Goal: Transaction & Acquisition: Purchase product/service

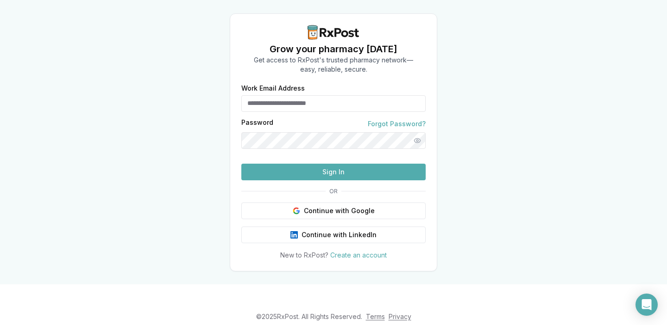
click at [336, 95] on input "Work Email Address" at bounding box center [333, 103] width 184 height 17
type input "**********"
click at [414, 138] on button "Show password" at bounding box center [417, 140] width 17 height 17
click at [335, 181] on button "Sign In" at bounding box center [333, 172] width 184 height 17
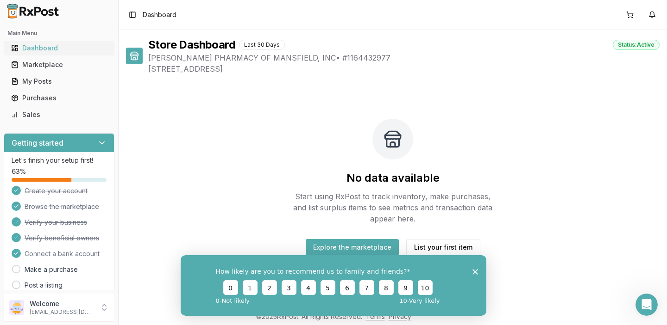
click at [54, 50] on div "Dashboard" at bounding box center [59, 48] width 96 height 9
click at [52, 64] on div "Marketplace" at bounding box center [59, 64] width 96 height 9
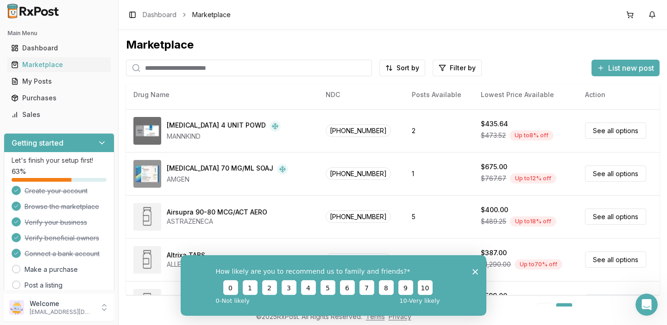
scroll to position [456, 0]
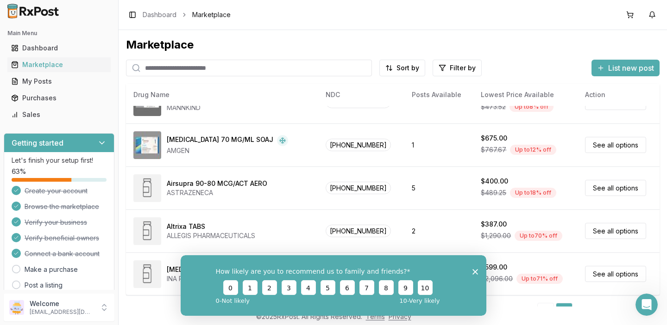
click at [475, 272] on polygon "Close survey" at bounding box center [475, 272] width 6 height 6
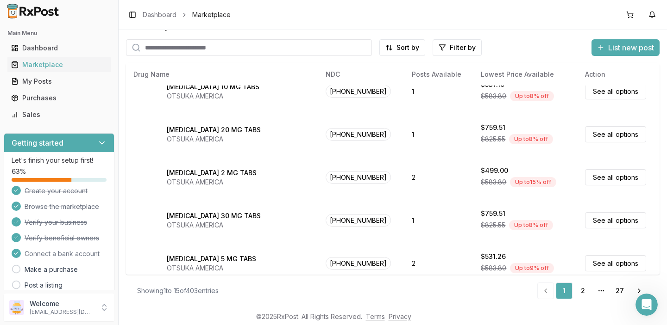
scroll to position [0, 0]
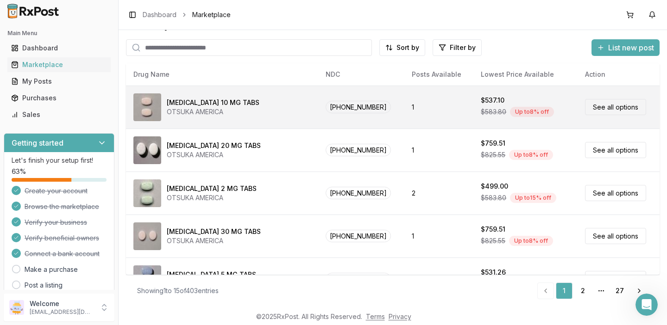
click at [598, 106] on link "See all options" at bounding box center [615, 107] width 61 height 16
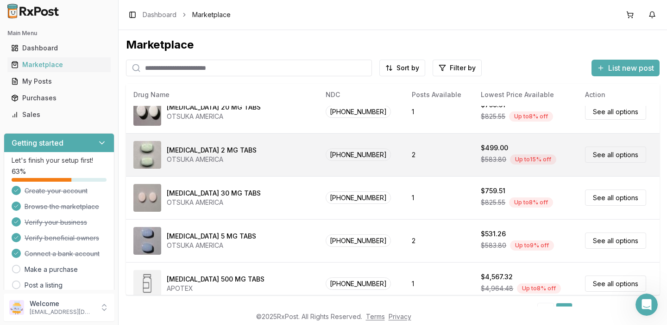
scroll to position [65, 0]
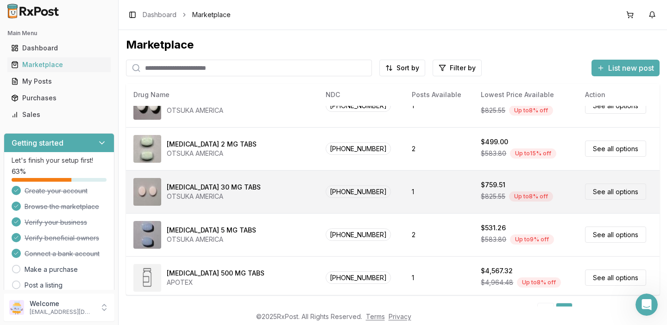
click at [606, 192] on link "See all options" at bounding box center [615, 192] width 61 height 16
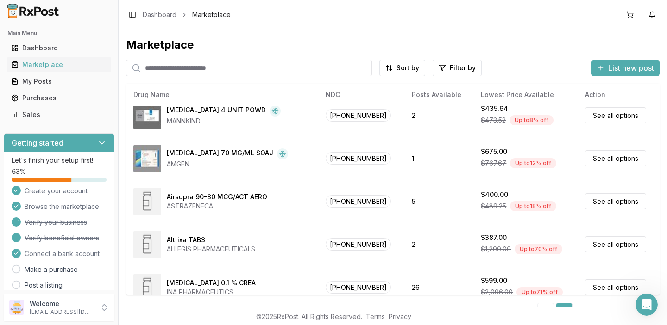
scroll to position [444, 0]
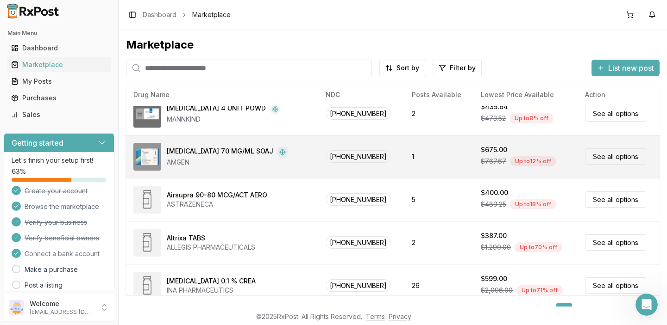
click at [601, 160] on link "See all options" at bounding box center [615, 157] width 61 height 16
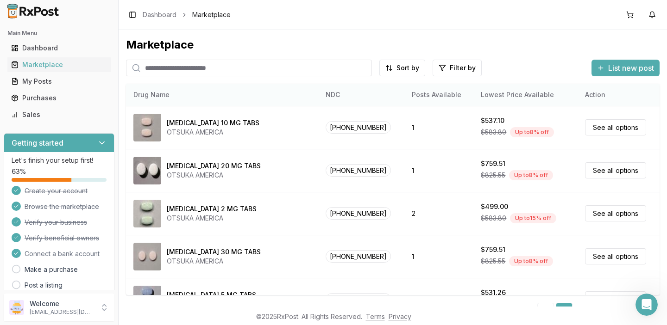
click at [431, 96] on th "Posts Available" at bounding box center [438, 95] width 69 height 22
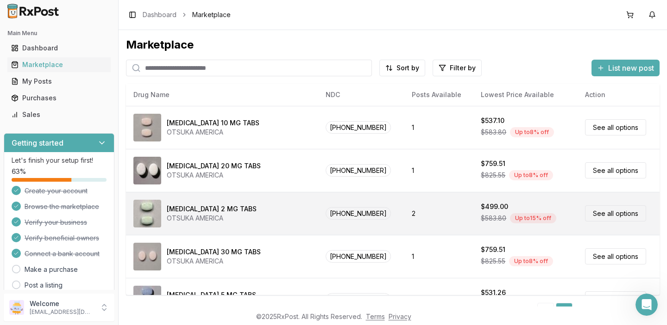
click at [613, 219] on link "See all options" at bounding box center [615, 214] width 61 height 16
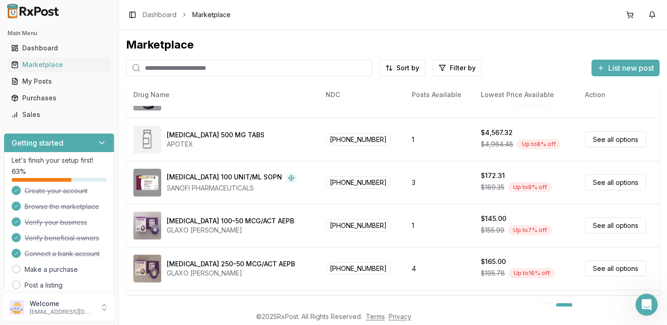
scroll to position [202, 0]
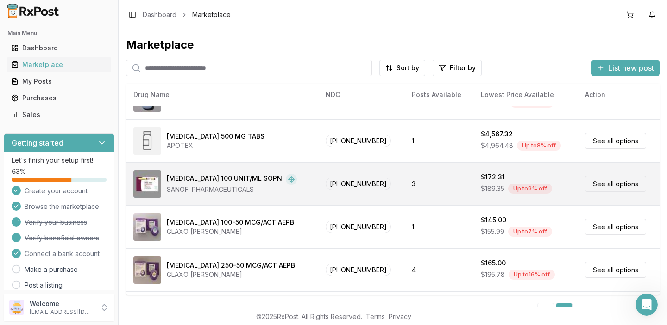
click at [610, 186] on link "See all options" at bounding box center [615, 184] width 61 height 16
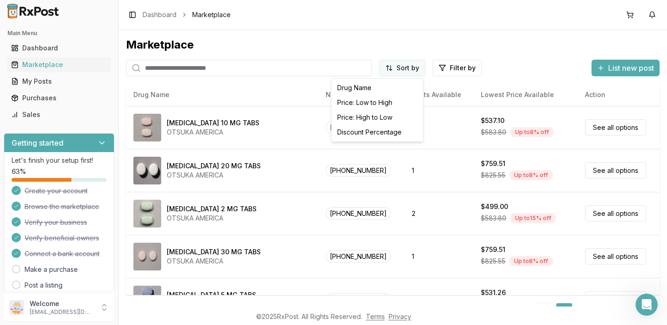
click at [389, 68] on html "Main Menu Dashboard Marketplace My Posts Purchases Sales Getting started Let's …" at bounding box center [333, 162] width 667 height 325
click at [446, 42] on html "Main Menu Dashboard Marketplace My Posts Purchases Sales Getting started Let's …" at bounding box center [333, 162] width 667 height 325
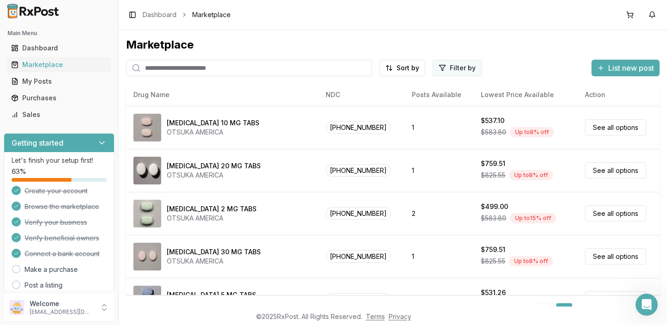
click at [448, 68] on html "Main Menu Dashboard Marketplace My Posts Purchases Sales Getting started Let's …" at bounding box center [333, 162] width 667 height 325
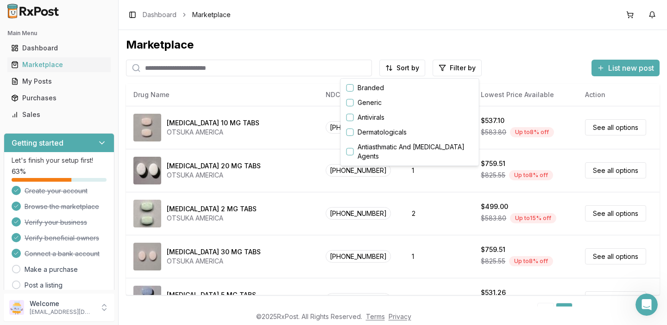
click at [497, 30] on html "Main Menu Dashboard Marketplace My Posts Purchases Sales Getting started Let's …" at bounding box center [333, 162] width 667 height 325
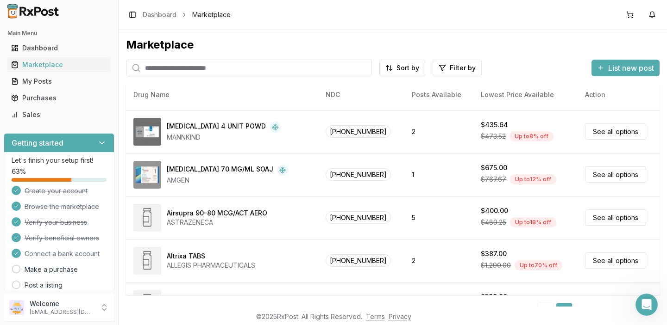
scroll to position [456, 0]
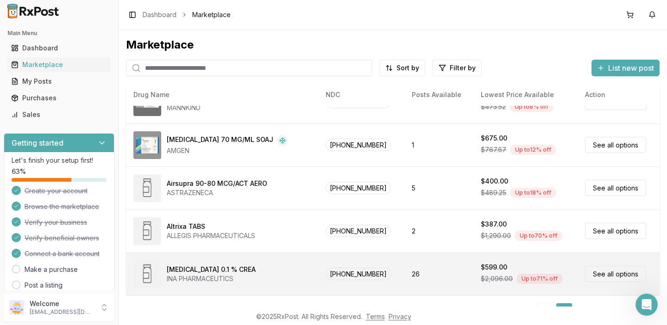
click at [607, 276] on link "See all options" at bounding box center [615, 274] width 61 height 16
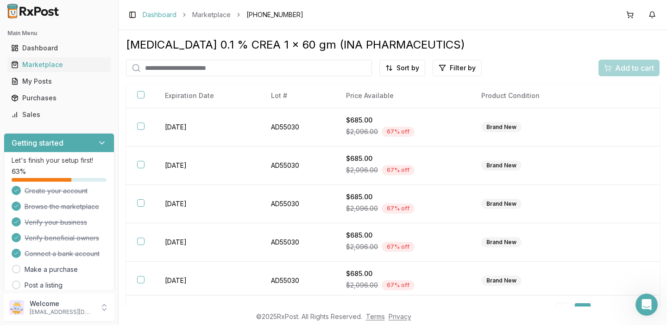
click at [167, 16] on link "Dashboard" at bounding box center [160, 14] width 34 height 9
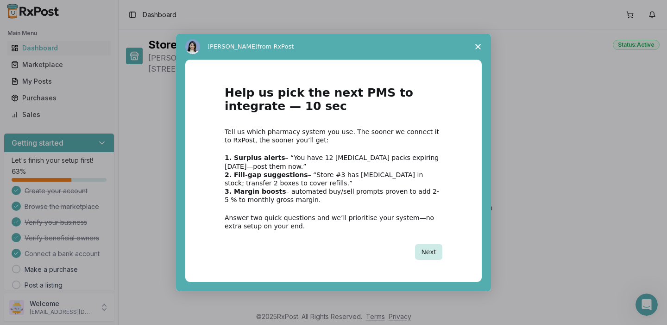
click at [429, 252] on button "Next" at bounding box center [428, 252] width 27 height 16
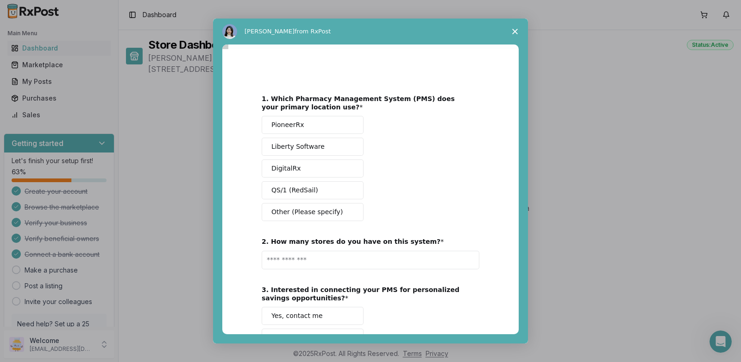
click at [517, 28] on span "Close survey" at bounding box center [515, 32] width 26 height 26
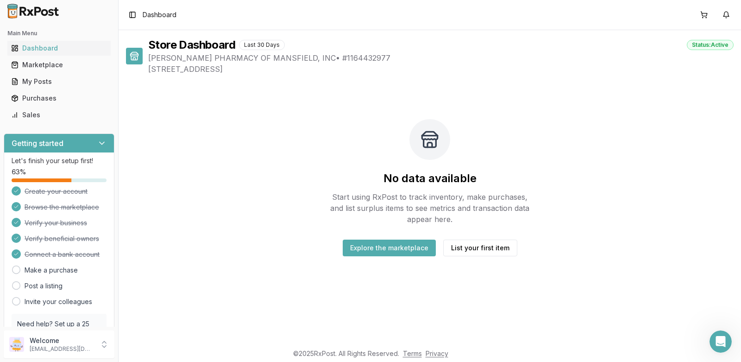
click at [389, 248] on button "Explore the marketplace" at bounding box center [389, 247] width 93 height 17
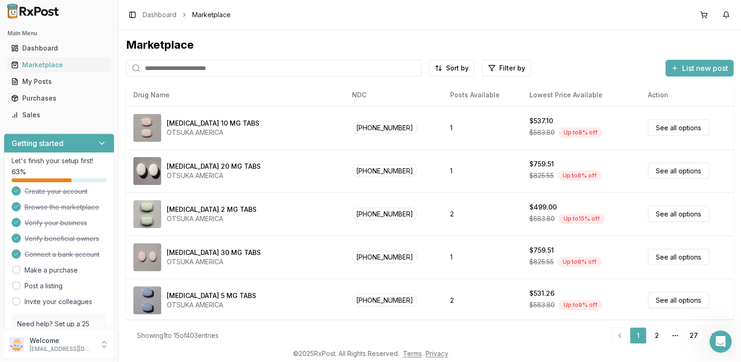
click at [666, 71] on span "List new post" at bounding box center [705, 68] width 46 height 11
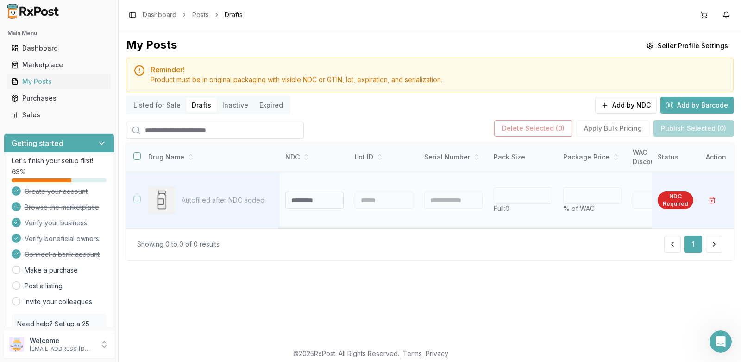
paste input "**********"
type input "**********"
click at [666, 205] on td "NDC Required" at bounding box center [675, 200] width 47 height 56
type input "*"
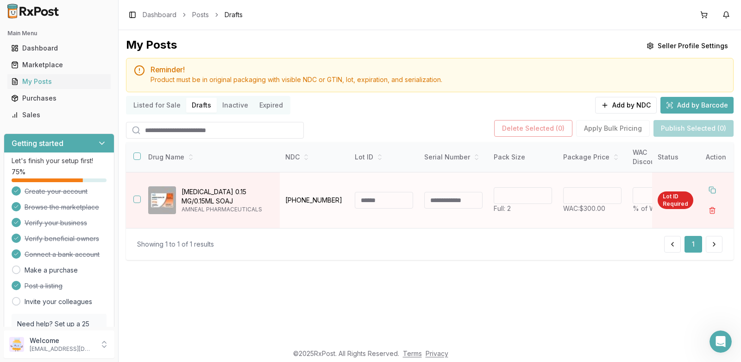
drag, startPoint x: 644, startPoint y: 194, endPoint x: 635, endPoint y: 192, distance: 9.0
click at [635, 192] on div "*" at bounding box center [651, 195] width 38 height 17
type input "*"
type input "******"
click at [625, 226] on td "****** WAC: $300.00" at bounding box center [591, 200] width 69 height 56
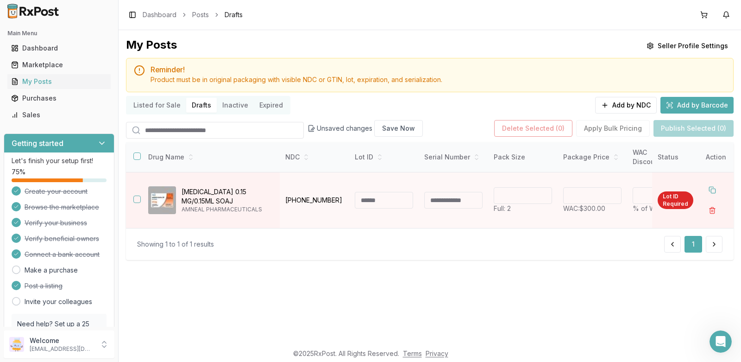
click at [666, 106] on button "Add by Barcode" at bounding box center [696, 105] width 73 height 17
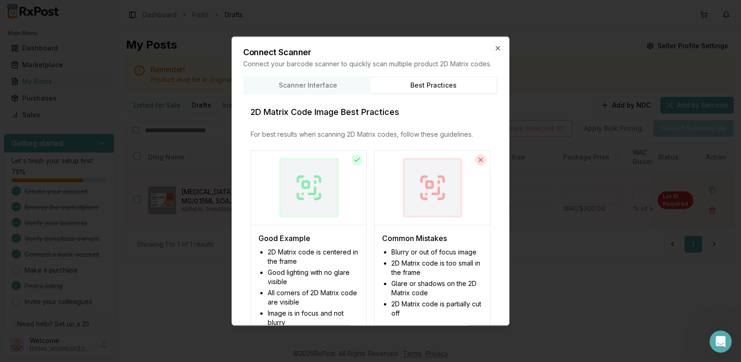
click at [411, 124] on div "Scanner Interface Best Practices 2D Matrix Code Image Best Practices For best r…" at bounding box center [370, 260] width 255 height 371
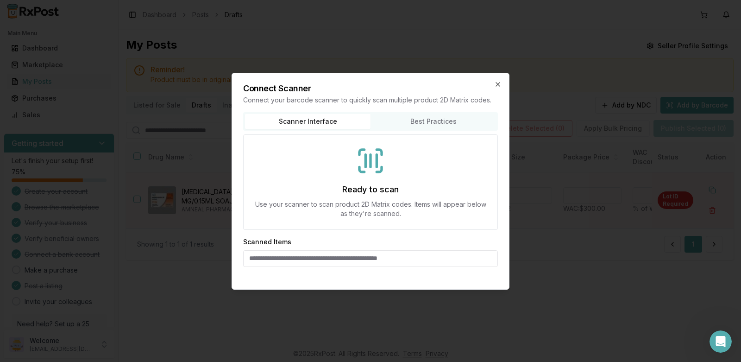
click at [328, 90] on div "Connect Scanner Connect your barcode scanner to quickly scan multiple product 2…" at bounding box center [370, 181] width 278 height 217
click at [369, 162] on icon at bounding box center [371, 161] width 30 height 30
click at [497, 82] on icon "button" at bounding box center [497, 84] width 7 height 7
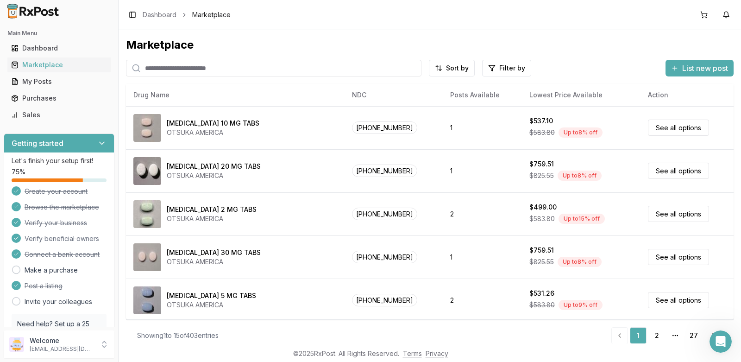
click at [204, 69] on input "search" at bounding box center [273, 68] width 295 height 17
paste input "**********"
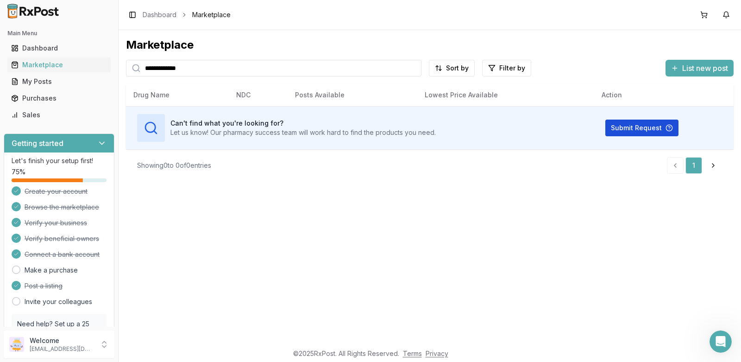
type input "**********"
click at [625, 128] on button "Submit Request" at bounding box center [641, 127] width 73 height 17
click at [51, 51] on div "Dashboard" at bounding box center [59, 48] width 96 height 9
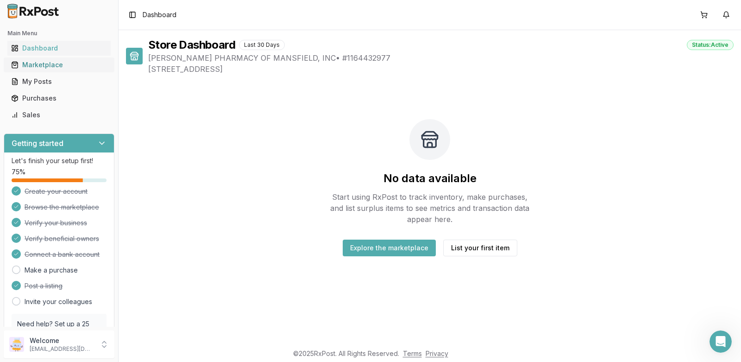
click at [49, 63] on div "Marketplace" at bounding box center [59, 64] width 96 height 9
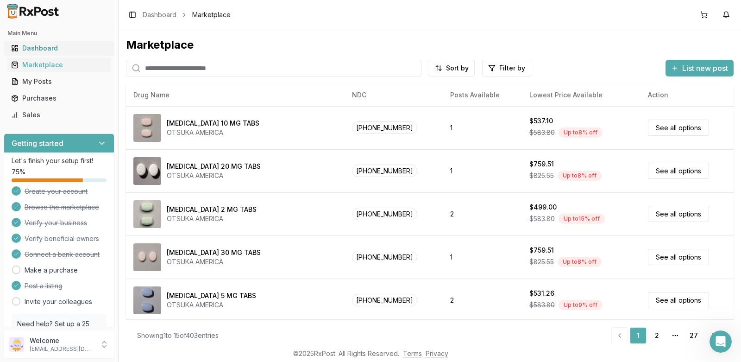
click at [50, 55] on link "Dashboard" at bounding box center [58, 48] width 103 height 17
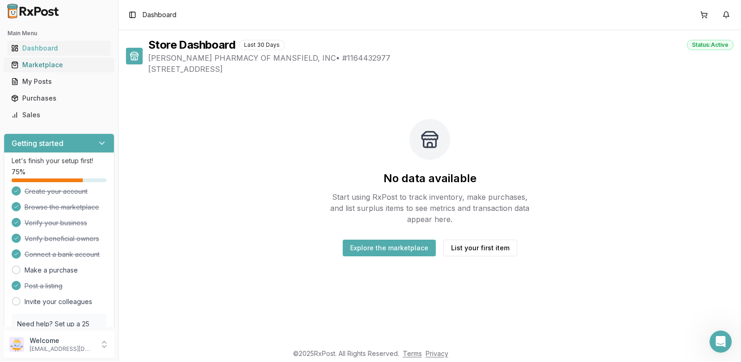
click at [48, 62] on div "Marketplace" at bounding box center [59, 64] width 96 height 9
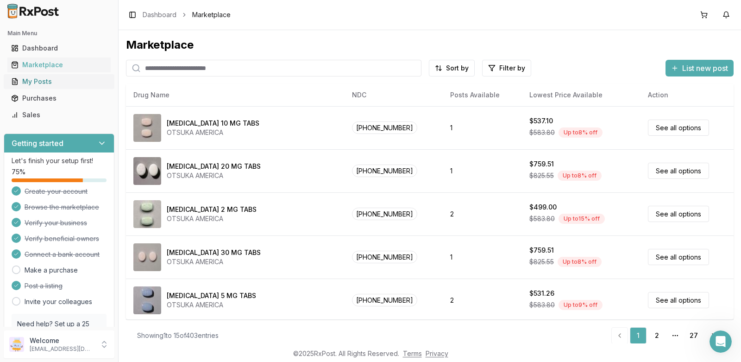
click at [46, 78] on div "My Posts" at bounding box center [59, 81] width 96 height 9
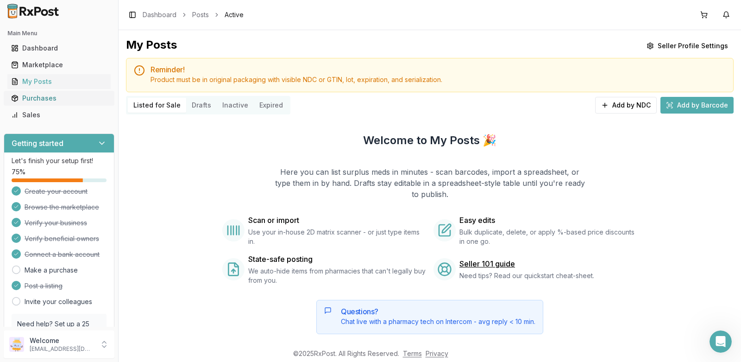
click at [43, 97] on div "Purchases" at bounding box center [59, 98] width 96 height 9
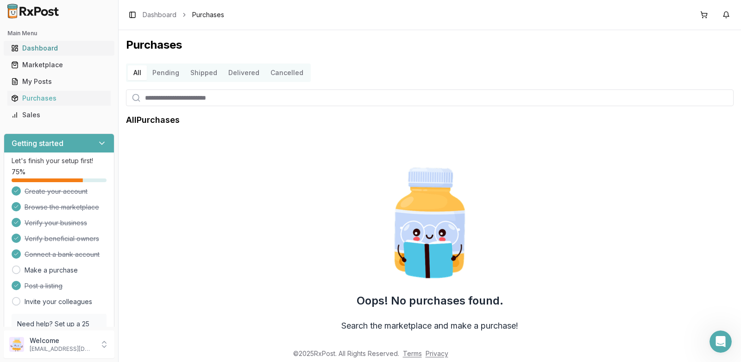
click at [55, 50] on div "Dashboard" at bounding box center [59, 48] width 96 height 9
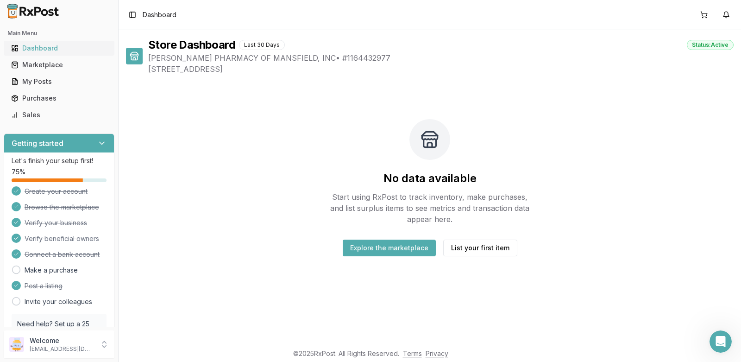
click at [36, 51] on div "Dashboard" at bounding box center [59, 48] width 96 height 9
click at [42, 63] on div "Marketplace" at bounding box center [59, 64] width 96 height 9
